Goal: Task Accomplishment & Management: Manage account settings

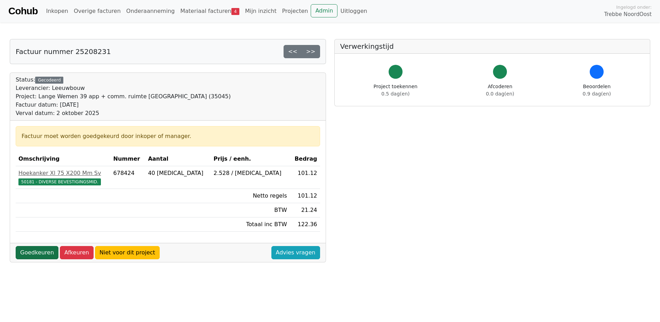
click at [43, 253] on link "Goedkeuren" at bounding box center [37, 252] width 43 height 13
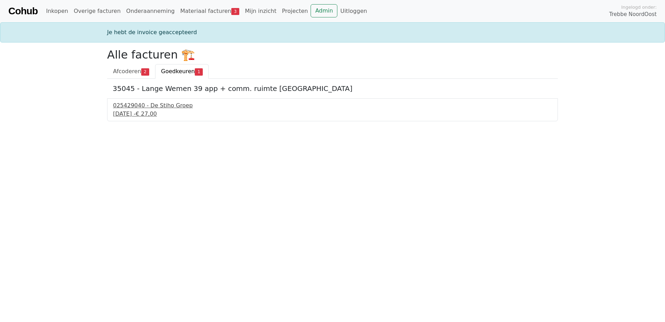
click at [163, 105] on div "025429040 - De Stiho Groep" at bounding box center [332, 105] width 439 height 8
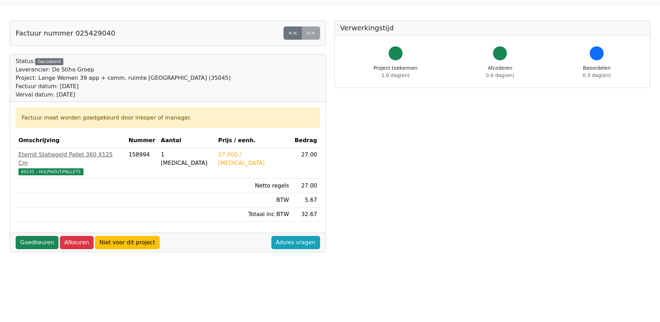
scroll to position [35, 0]
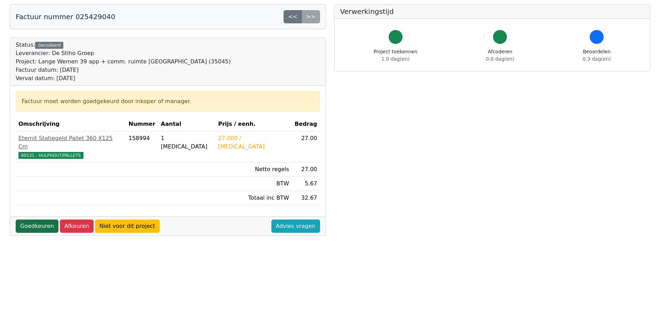
click at [31, 219] on link "Goedkeuren" at bounding box center [37, 225] width 43 height 13
